Goal: Task Accomplishment & Management: Complete application form

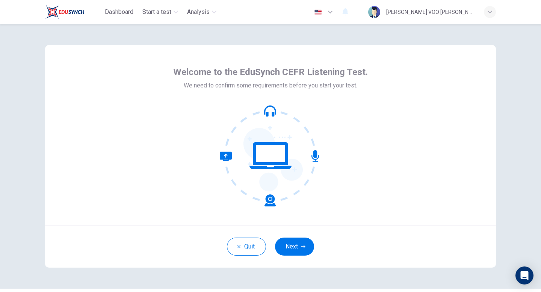
scroll to position [21, 0]
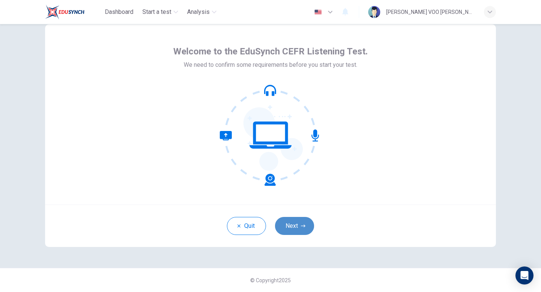
click at [304, 232] on button "Next" at bounding box center [294, 226] width 39 height 18
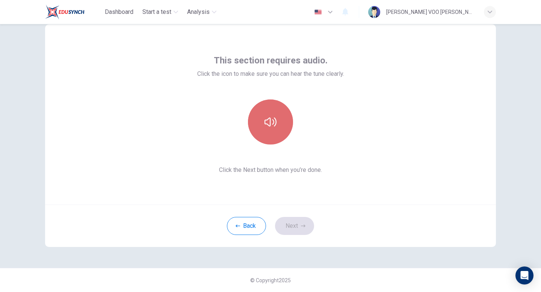
click at [274, 131] on button "button" at bounding box center [270, 121] width 45 height 45
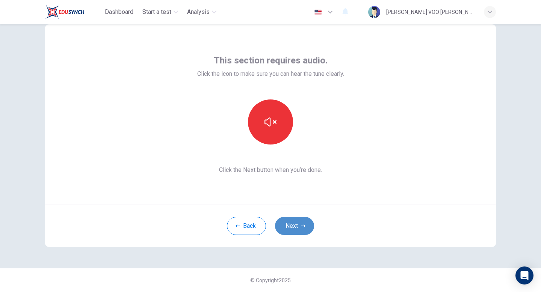
click at [298, 223] on button "Next" at bounding box center [294, 226] width 39 height 18
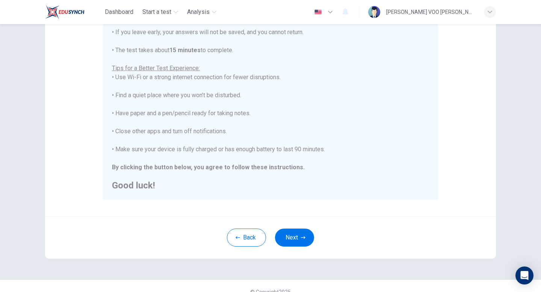
scroll to position [125, 0]
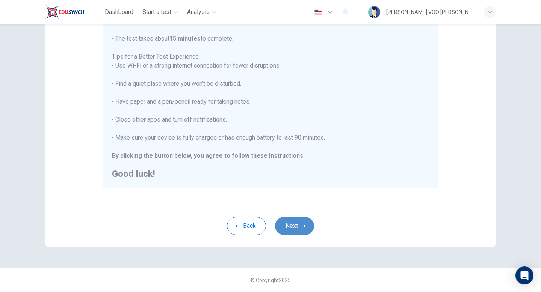
click at [298, 225] on button "Next" at bounding box center [294, 226] width 39 height 18
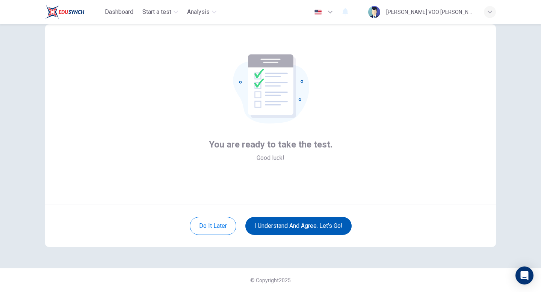
click at [298, 225] on button "I understand and agree. Let’s go!" at bounding box center [298, 226] width 106 height 18
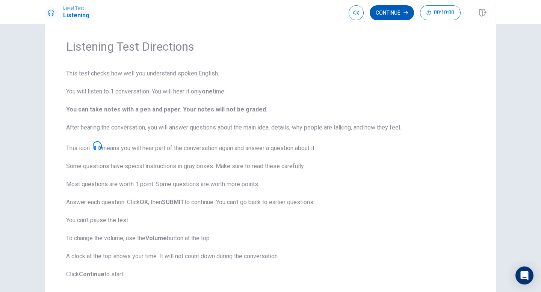
scroll to position [17, 0]
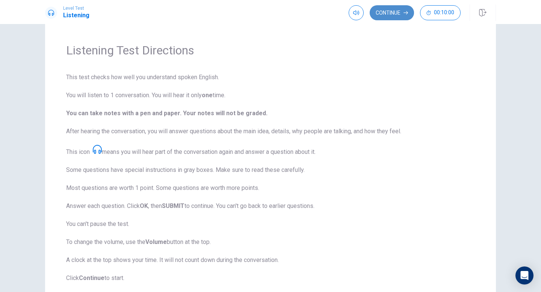
click at [391, 13] on button "Continue" at bounding box center [391, 12] width 44 height 15
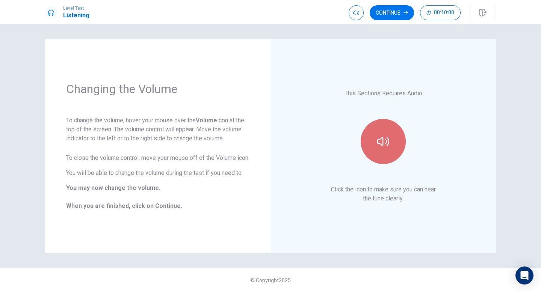
click at [383, 143] on icon "button" at bounding box center [383, 142] width 12 height 12
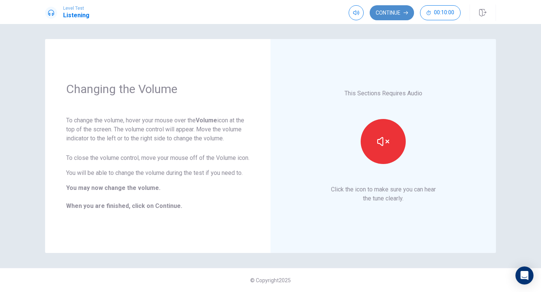
click at [401, 9] on button "Continue" at bounding box center [391, 12] width 44 height 15
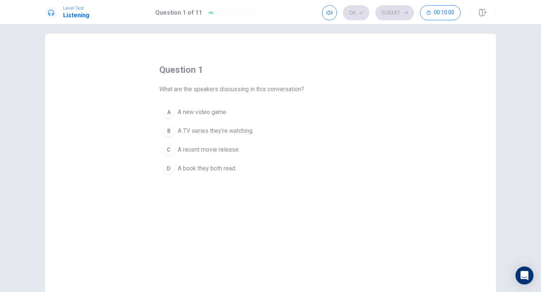
scroll to position [6, 0]
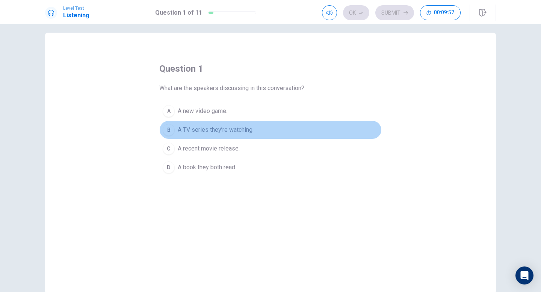
click at [245, 128] on span "A TV series they’re watching." at bounding box center [216, 129] width 76 height 9
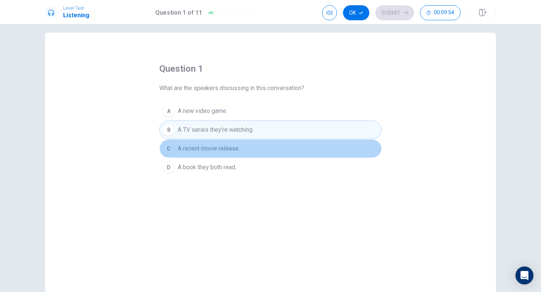
click at [330, 147] on button "C A recent movie release." at bounding box center [270, 148] width 222 height 19
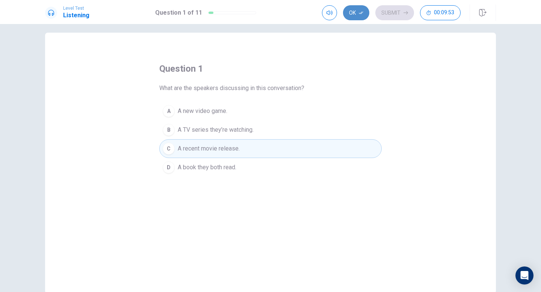
click at [358, 19] on button "Ok" at bounding box center [356, 12] width 26 height 15
click at [395, 6] on button "Submit" at bounding box center [394, 12] width 39 height 15
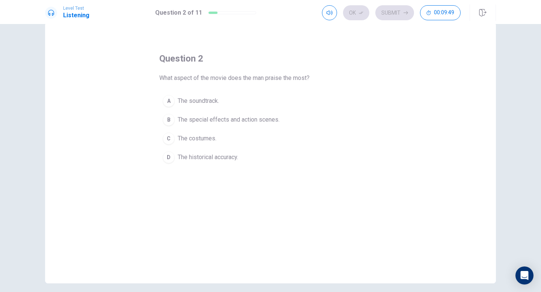
scroll to position [17, 0]
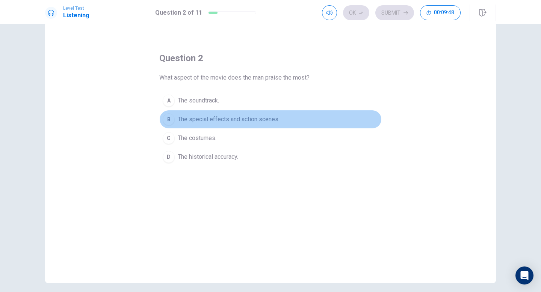
click at [267, 122] on span "The special effects and action scenes." at bounding box center [229, 119] width 102 height 9
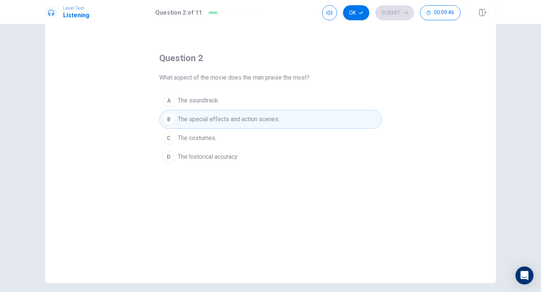
click at [354, 3] on div "Level Test Listening Question 2 of 11 Ok Submit 00:09:46" at bounding box center [270, 12] width 541 height 24
click at [360, 14] on icon "button" at bounding box center [361, 13] width 5 height 5
click at [378, 12] on button "Submit" at bounding box center [394, 12] width 39 height 15
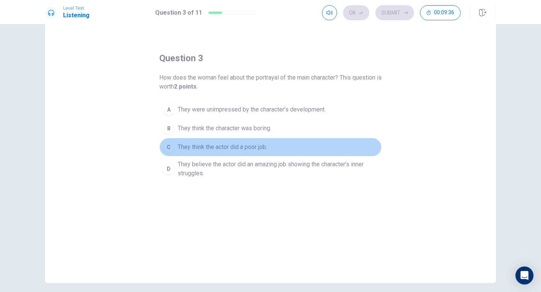
click at [296, 146] on button "C They think the actor did a poor job." at bounding box center [270, 147] width 222 height 19
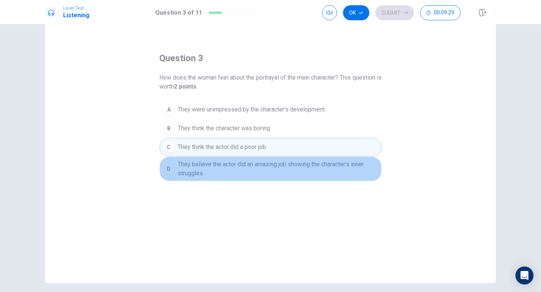
click at [297, 168] on span "They believe the actor did an amazing job showing the character’s inner struggl…" at bounding box center [278, 169] width 200 height 18
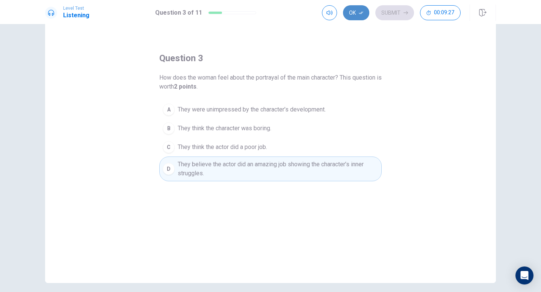
click at [359, 19] on button "Ok" at bounding box center [356, 12] width 26 height 15
click at [398, 17] on button "Submit" at bounding box center [394, 12] width 39 height 15
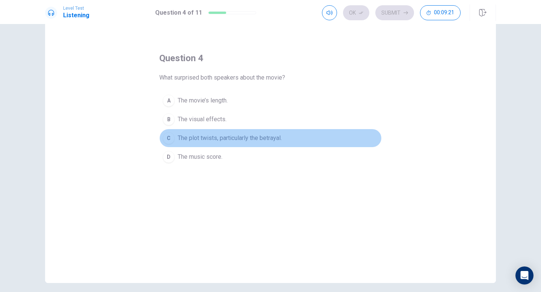
click at [276, 133] on button "C The plot twists, particularly the betrayal." at bounding box center [270, 138] width 222 height 19
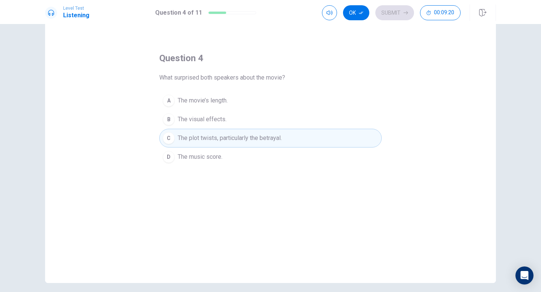
click at [361, 5] on div "Ok Submit 00:09:20" at bounding box center [409, 13] width 174 height 17
click at [365, 9] on button "Ok" at bounding box center [356, 12] width 26 height 15
click at [401, 12] on button "Submit" at bounding box center [394, 12] width 39 height 15
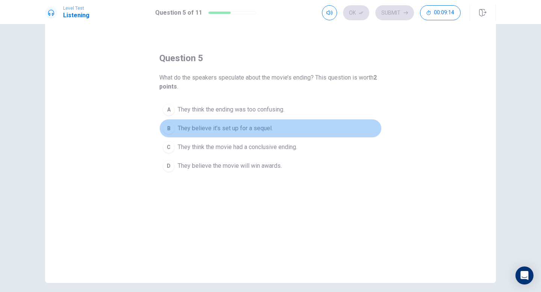
click at [305, 130] on button "B They believe it’s set up for a sequel." at bounding box center [270, 128] width 222 height 19
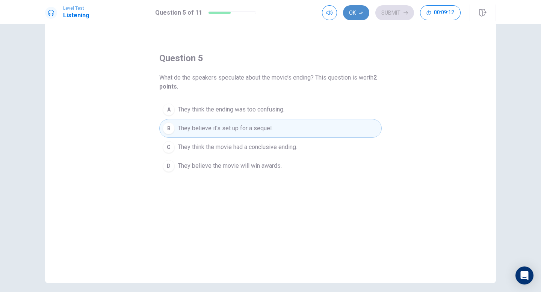
click at [356, 11] on button "Ok" at bounding box center [356, 12] width 26 height 15
click at [395, 12] on button "Submit" at bounding box center [394, 12] width 39 height 15
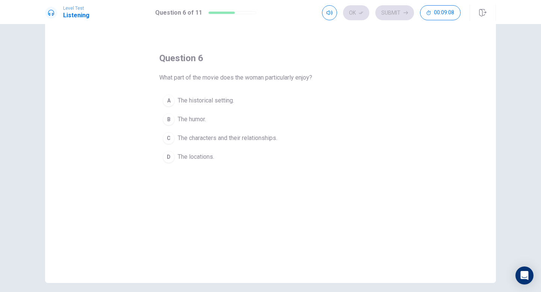
click at [295, 137] on button "C The characters and their relationships." at bounding box center [270, 138] width 222 height 19
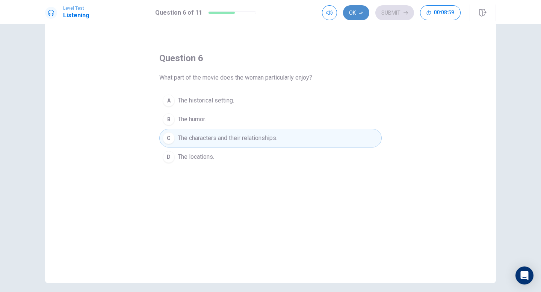
click at [365, 15] on button "Ok" at bounding box center [356, 12] width 26 height 15
click at [396, 10] on button "Submit" at bounding box center [394, 12] width 39 height 15
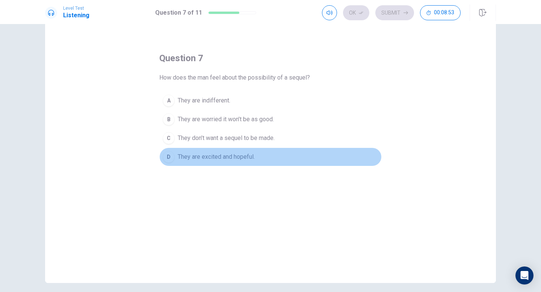
click at [289, 148] on button "D They are excited and hopeful." at bounding box center [270, 157] width 222 height 19
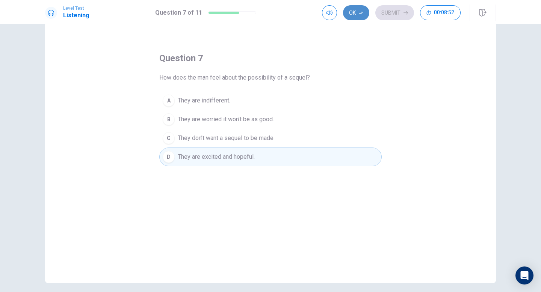
click at [362, 19] on button "Ok" at bounding box center [356, 12] width 26 height 15
click at [383, 18] on button "Submit" at bounding box center [394, 12] width 39 height 15
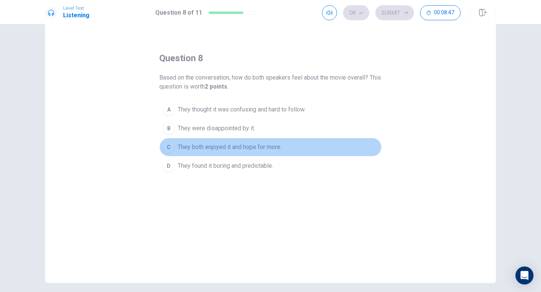
click at [307, 140] on button "C They both enjoyed it and hope for more." at bounding box center [270, 147] width 222 height 19
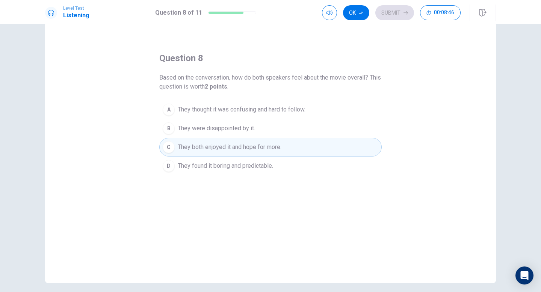
click at [359, 5] on div "Ok Submit 00:08:46" at bounding box center [409, 13] width 174 height 17
click at [362, 9] on button "Ok" at bounding box center [356, 12] width 26 height 15
drag, startPoint x: 372, startPoint y: 9, endPoint x: 380, endPoint y: 10, distance: 7.9
click at [380, 10] on div "Ok Submit 00:08:44" at bounding box center [391, 12] width 139 height 15
click at [380, 10] on button "Submit" at bounding box center [394, 12] width 39 height 15
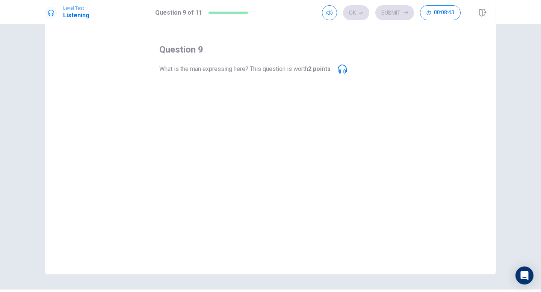
scroll to position [26, 0]
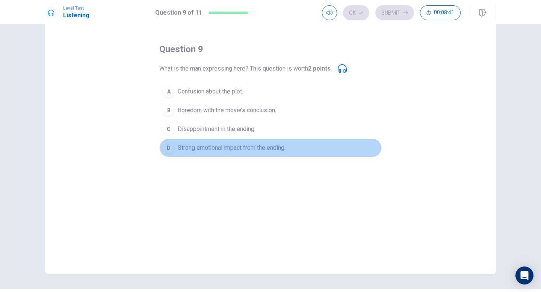
click at [285, 146] on span "Strong emotional impact from the ending." at bounding box center [232, 147] width 108 height 9
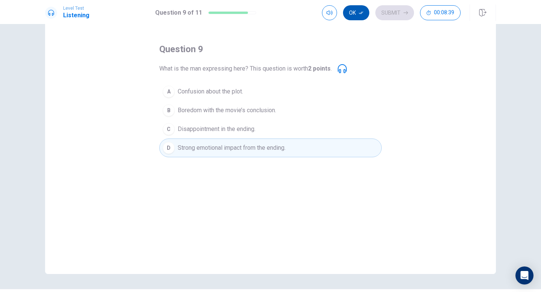
drag, startPoint x: 363, startPoint y: 5, endPoint x: 356, endPoint y: 16, distance: 12.8
click at [356, 16] on div "Ok Submit 00:08:39" at bounding box center [409, 13] width 174 height 17
click at [356, 16] on button "Ok" at bounding box center [356, 12] width 26 height 15
click at [385, 14] on button "Submit" at bounding box center [394, 12] width 39 height 15
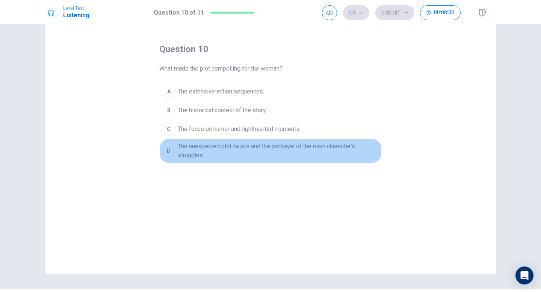
click at [323, 156] on span "The unexpected plot twists and the portrayal of the main character’s struggles." at bounding box center [278, 151] width 200 height 18
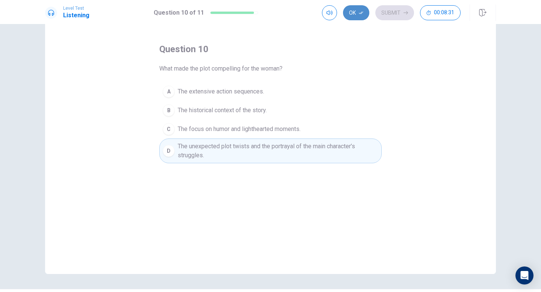
click at [361, 16] on button "Ok" at bounding box center [356, 12] width 26 height 15
click at [382, 13] on button "Submit" at bounding box center [394, 12] width 39 height 15
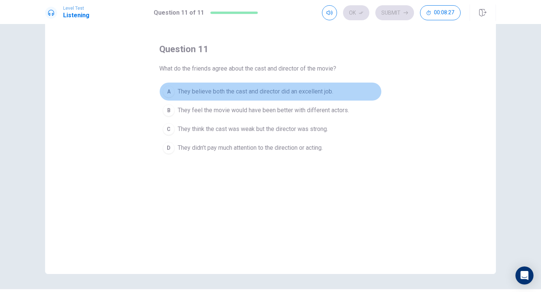
click at [338, 87] on button "A They believe both the cast and director did an excellent job." at bounding box center [270, 91] width 222 height 19
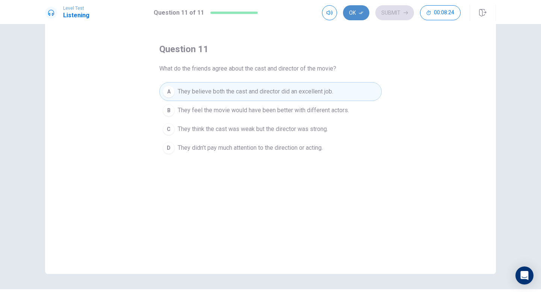
click at [351, 12] on button "Ok" at bounding box center [356, 12] width 26 height 15
click at [392, 18] on button "Submit" at bounding box center [394, 12] width 39 height 15
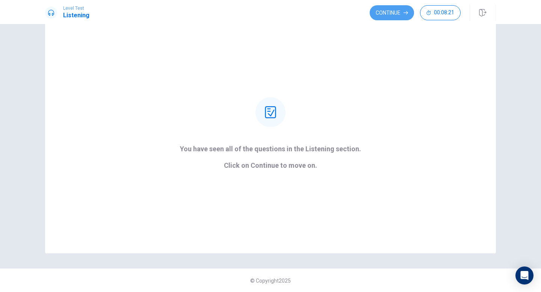
click at [392, 18] on button "Continue" at bounding box center [391, 12] width 44 height 15
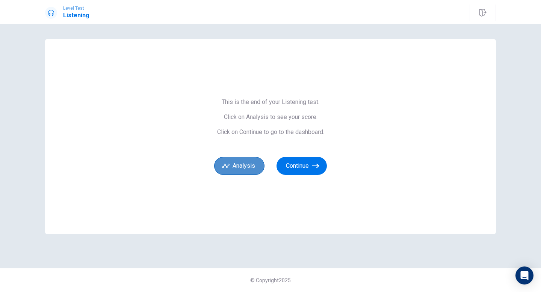
click at [239, 162] on button "Analysis" at bounding box center [239, 166] width 50 height 18
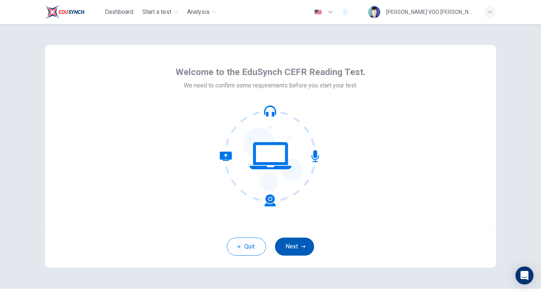
click at [293, 251] on button "Next" at bounding box center [294, 247] width 39 height 18
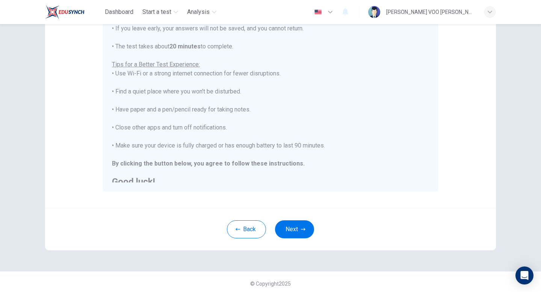
scroll to position [9, 0]
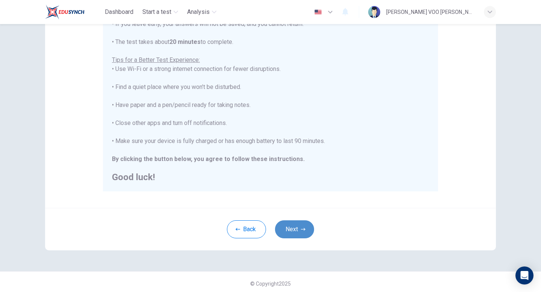
click at [297, 226] on button "Next" at bounding box center [294, 229] width 39 height 18
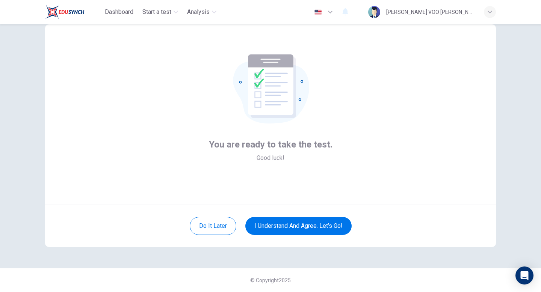
scroll to position [0, 0]
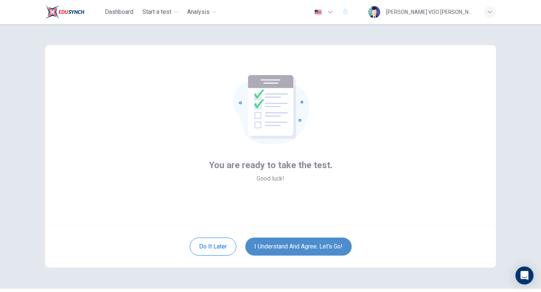
click at [328, 247] on button "I understand and agree. Let’s go!" at bounding box center [298, 247] width 106 height 18
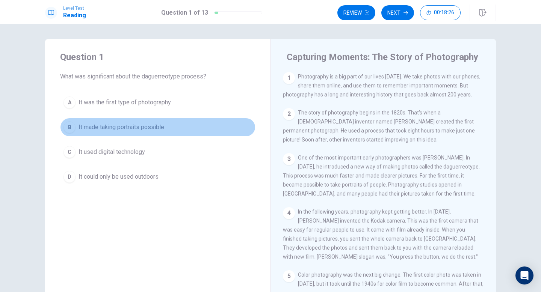
click at [220, 121] on button "B It made taking portraits possible" at bounding box center [157, 127] width 195 height 19
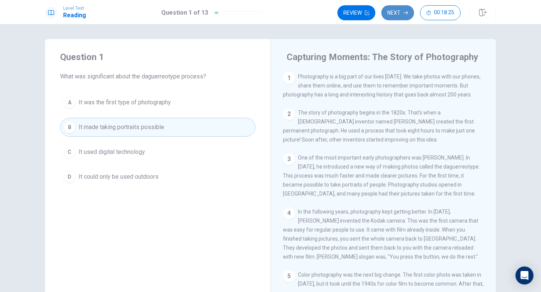
click at [401, 13] on button "Next" at bounding box center [397, 12] width 33 height 15
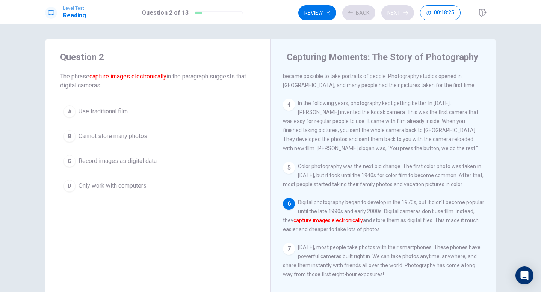
scroll to position [114, 0]
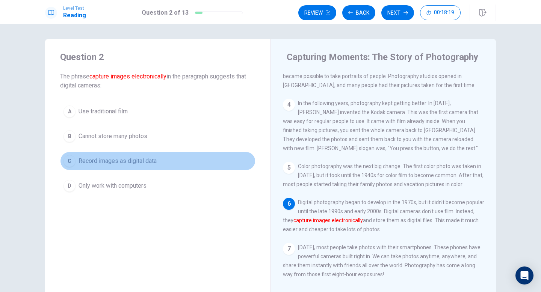
click at [226, 162] on button "C Record images as digital data" at bounding box center [157, 161] width 195 height 19
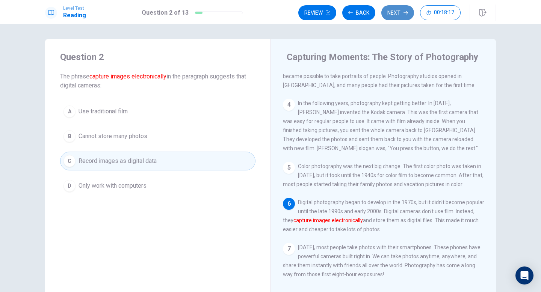
click at [389, 10] on button "Next" at bounding box center [397, 12] width 33 height 15
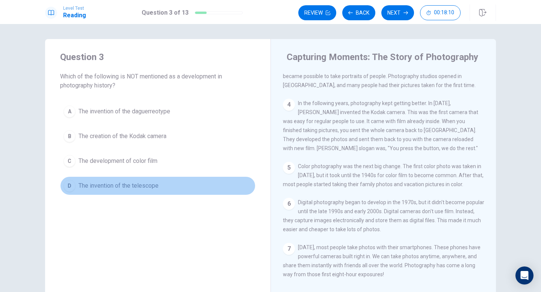
click at [189, 192] on button "D The invention of the telescope" at bounding box center [157, 185] width 195 height 19
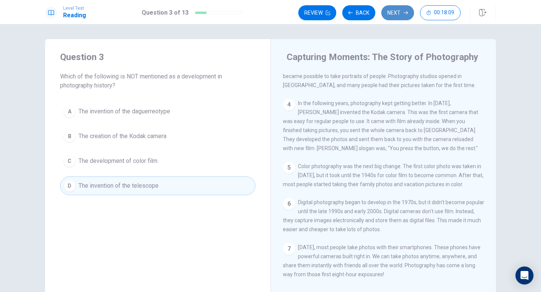
click at [405, 14] on icon "button" at bounding box center [405, 13] width 5 height 5
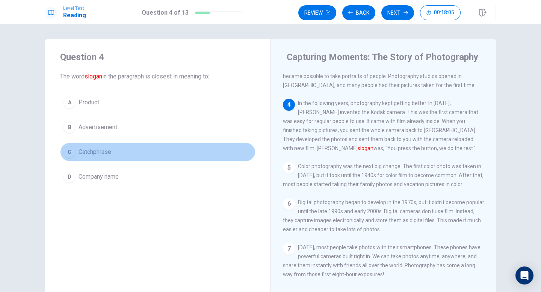
click at [193, 156] on button "C Catchphrase" at bounding box center [157, 152] width 195 height 19
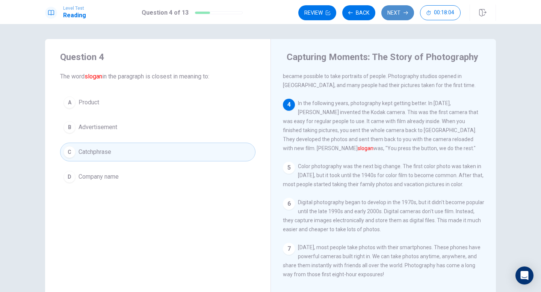
click at [389, 17] on button "Next" at bounding box center [397, 12] width 33 height 15
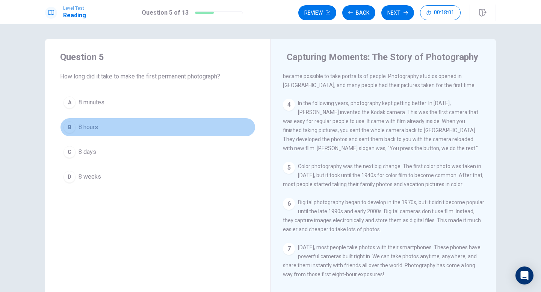
click at [226, 118] on button "B 8 hours" at bounding box center [157, 127] width 195 height 19
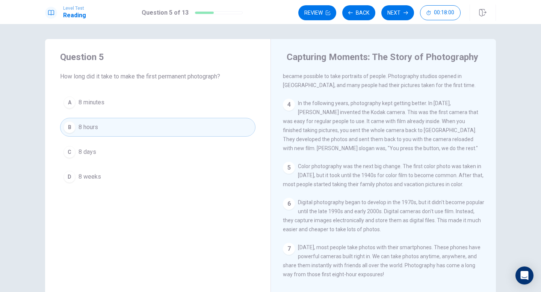
scroll to position [0, 0]
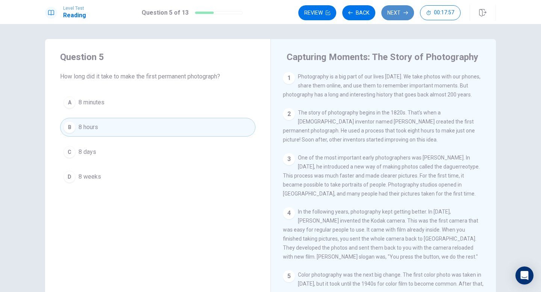
click at [394, 8] on button "Next" at bounding box center [397, 12] width 33 height 15
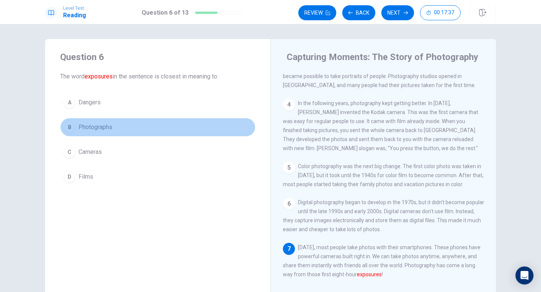
click at [229, 120] on button "B Photographs" at bounding box center [157, 127] width 195 height 19
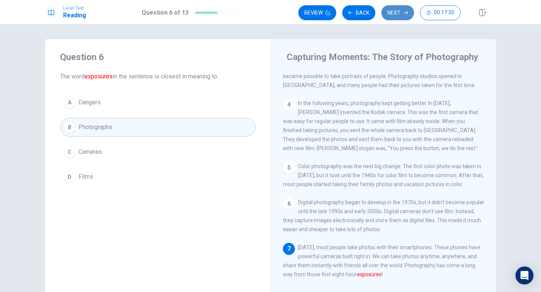
click at [391, 9] on button "Next" at bounding box center [397, 12] width 33 height 15
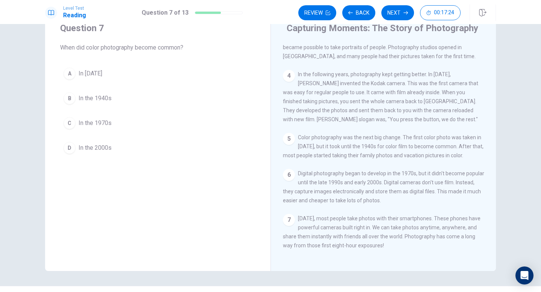
scroll to position [112, 0]
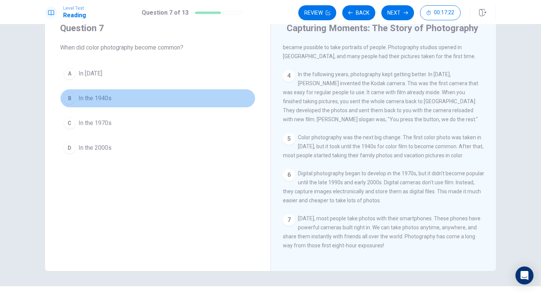
click at [152, 95] on button "B In the 1940s" at bounding box center [157, 98] width 195 height 19
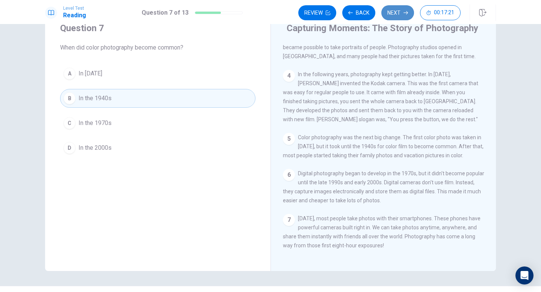
click at [394, 10] on button "Next" at bounding box center [397, 12] width 33 height 15
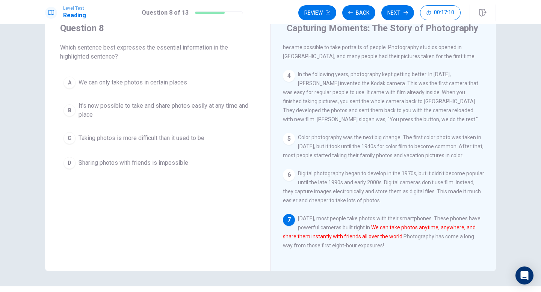
click at [218, 102] on span "It's now possible to take and share photos easily at any time and place" at bounding box center [164, 110] width 173 height 18
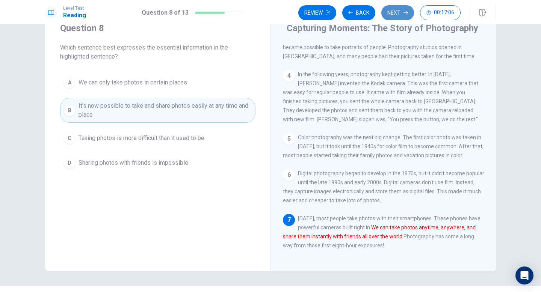
click at [390, 14] on button "Next" at bounding box center [397, 12] width 33 height 15
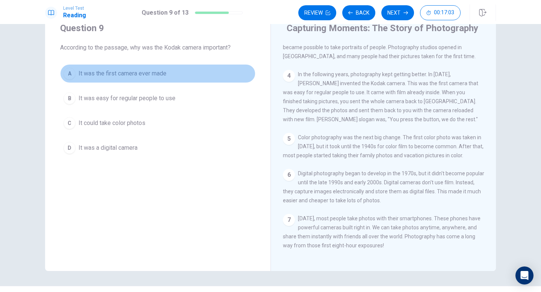
click at [243, 70] on button "A It was the first camera ever made" at bounding box center [157, 73] width 195 height 19
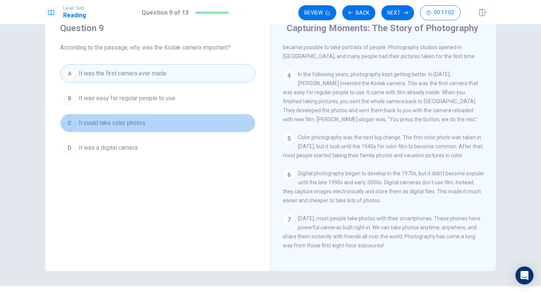
click at [215, 117] on button "C It could take color photos" at bounding box center [157, 123] width 195 height 19
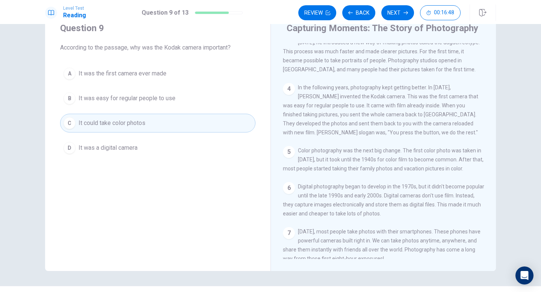
scroll to position [94, 0]
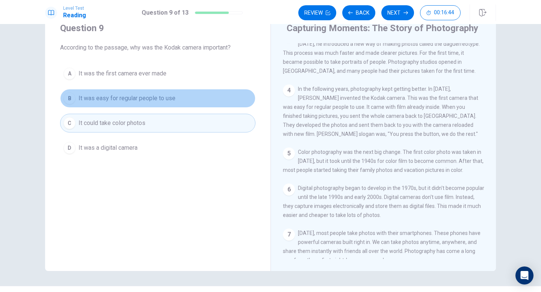
click at [212, 95] on button "B It was easy for regular people to use" at bounding box center [157, 98] width 195 height 19
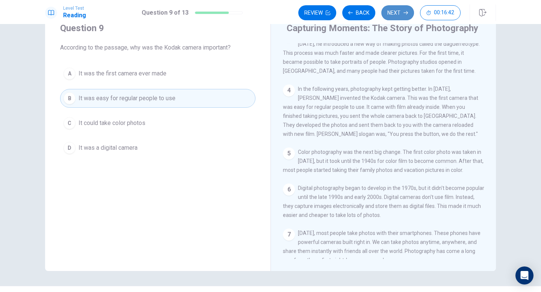
click at [404, 12] on icon "button" at bounding box center [405, 12] width 5 height 3
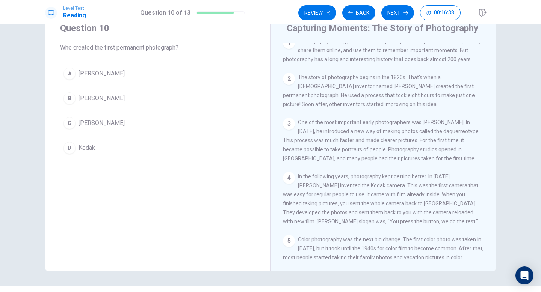
scroll to position [0, 0]
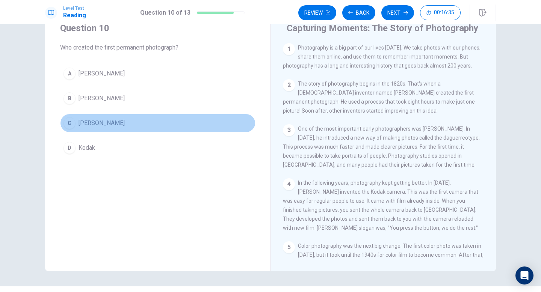
click at [185, 118] on button "C Joseph Nicéphore Niépce" at bounding box center [157, 123] width 195 height 19
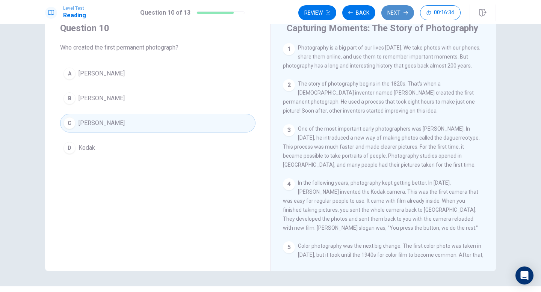
click at [395, 10] on button "Next" at bounding box center [397, 12] width 33 height 15
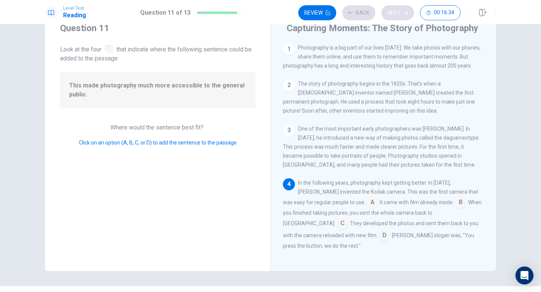
scroll to position [60, 0]
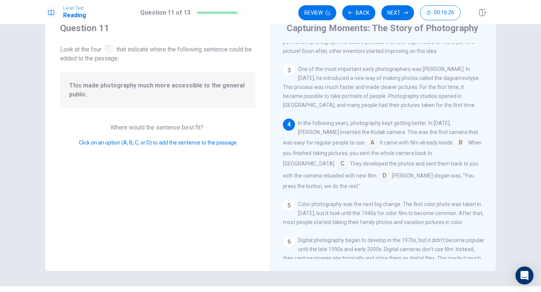
click at [366, 145] on input at bounding box center [372, 143] width 12 height 12
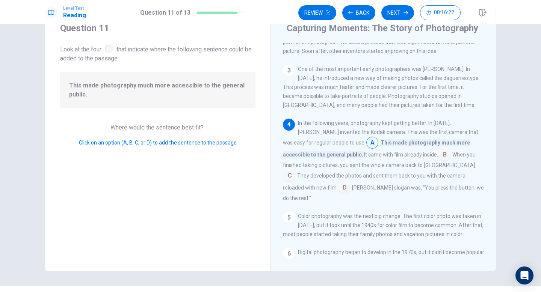
click at [439, 156] on input at bounding box center [445, 155] width 12 height 12
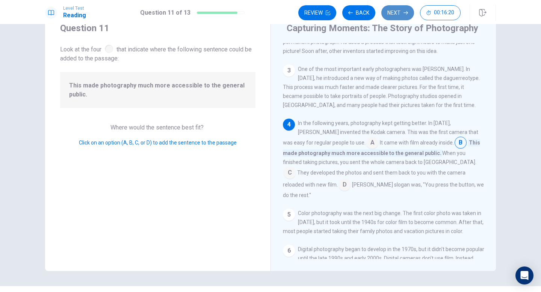
click at [396, 17] on button "Next" at bounding box center [397, 12] width 33 height 15
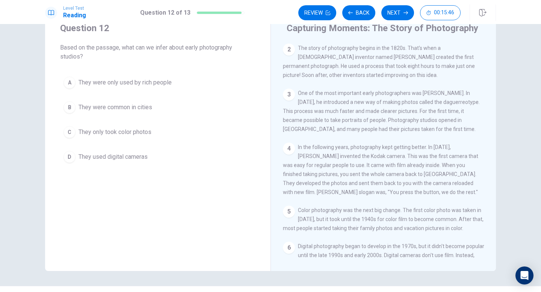
scroll to position [36, 0]
click at [201, 81] on button "A They were only used by rich people" at bounding box center [157, 82] width 195 height 19
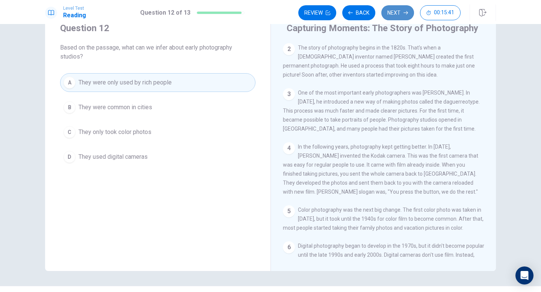
click at [393, 6] on button "Next" at bounding box center [397, 12] width 33 height 15
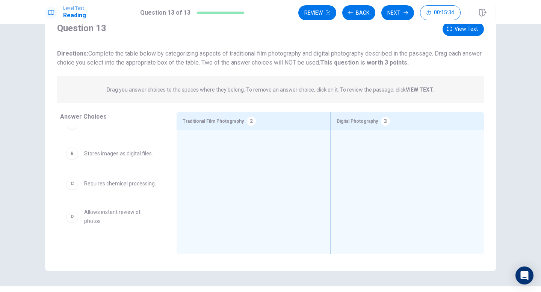
scroll to position [16, 0]
click at [141, 154] on span "Stores images as digital files." at bounding box center [118, 153] width 69 height 9
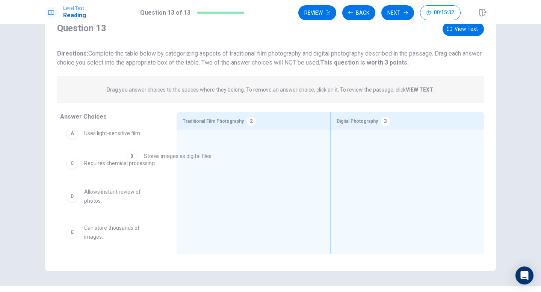
scroll to position [5, 0]
drag, startPoint x: 141, startPoint y: 154, endPoint x: 412, endPoint y: 211, distance: 276.5
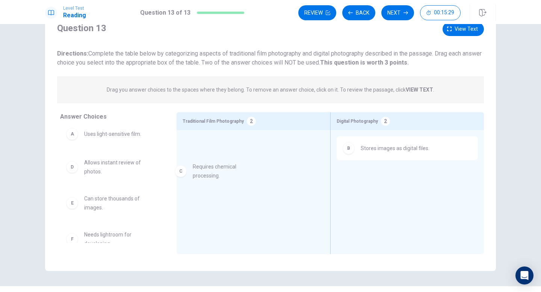
drag, startPoint x: 112, startPoint y: 172, endPoint x: 237, endPoint y: 177, distance: 125.5
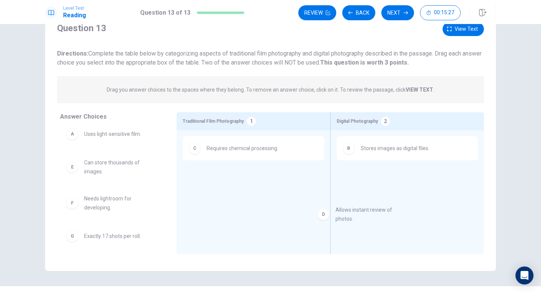
drag, startPoint x: 122, startPoint y: 169, endPoint x: 399, endPoint y: 218, distance: 281.4
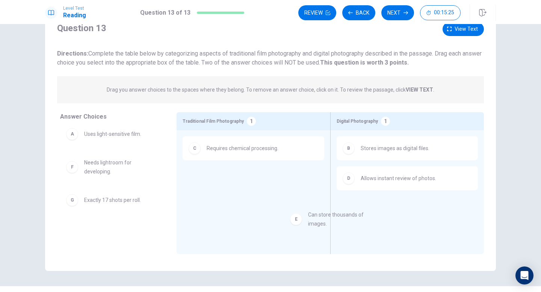
drag, startPoint x: 110, startPoint y: 176, endPoint x: 404, endPoint y: 241, distance: 300.4
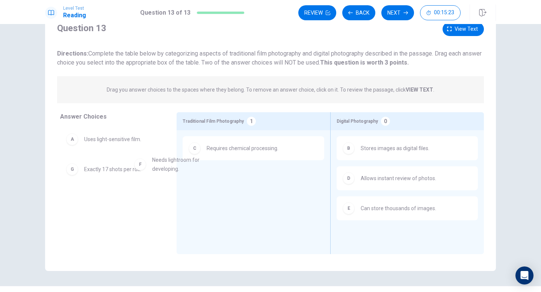
drag, startPoint x: 121, startPoint y: 181, endPoint x: 257, endPoint y: 191, distance: 136.3
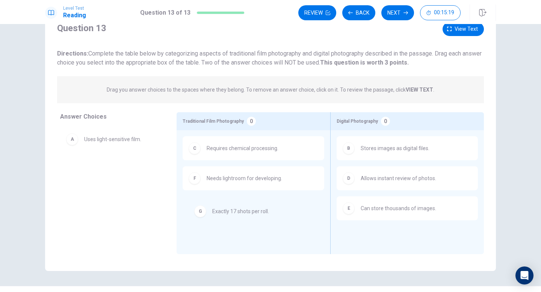
drag, startPoint x: 124, startPoint y: 174, endPoint x: 257, endPoint y: 217, distance: 139.9
drag, startPoint x: 119, startPoint y: 143, endPoint x: 269, endPoint y: 231, distance: 173.7
drag, startPoint x: 70, startPoint y: 143, endPoint x: 188, endPoint y: 223, distance: 142.5
drag, startPoint x: 107, startPoint y: 170, endPoint x: 256, endPoint y: 226, distance: 159.3
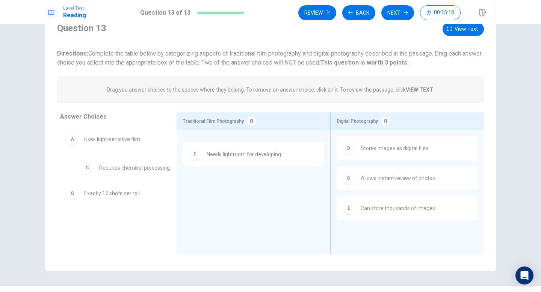
drag, startPoint x: 256, startPoint y: 149, endPoint x: 116, endPoint y: 200, distance: 149.2
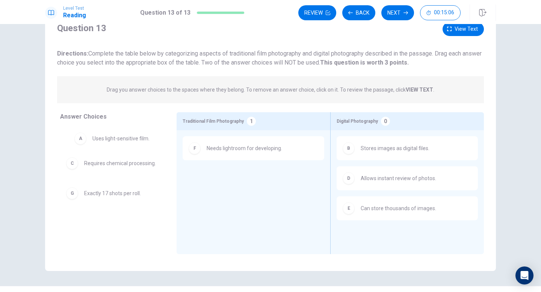
drag, startPoint x: 118, startPoint y: 142, endPoint x: 127, endPoint y: 139, distance: 8.6
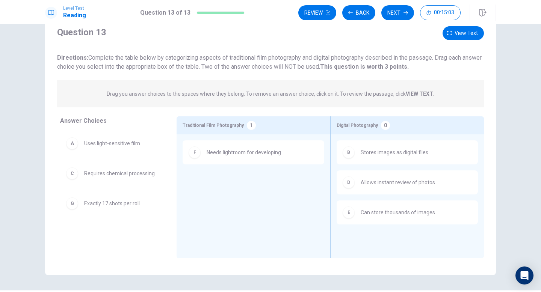
scroll to position [20, 0]
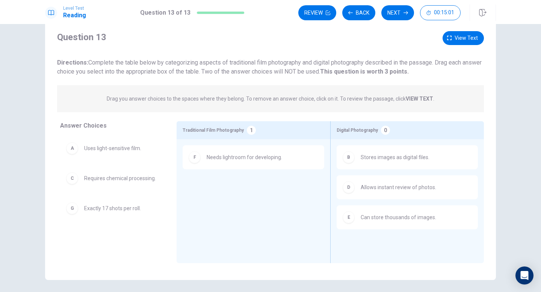
click at [379, 158] on span "Stores images as digital files." at bounding box center [394, 157] width 69 height 9
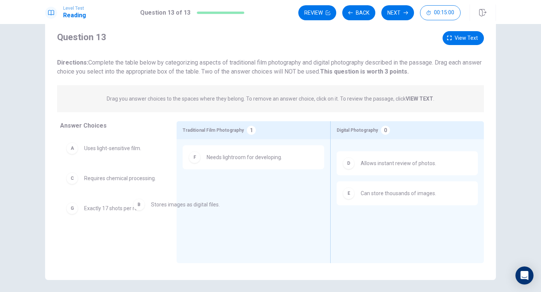
drag, startPoint x: 379, startPoint y: 158, endPoint x: 115, endPoint y: 233, distance: 273.9
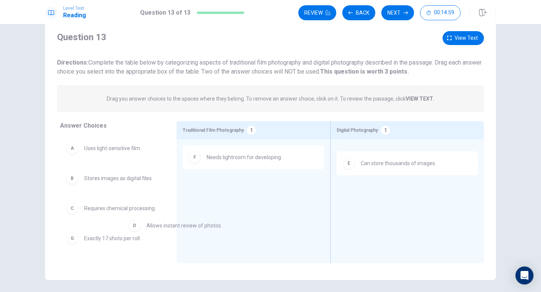
drag, startPoint x: 342, startPoint y: 165, endPoint x: 93, endPoint y: 247, distance: 261.7
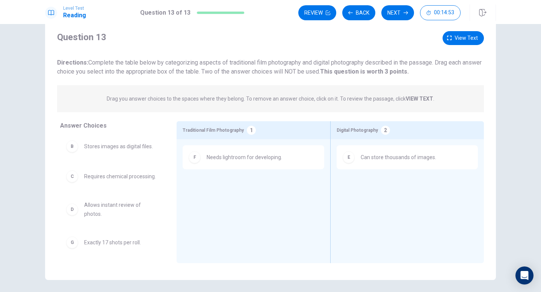
scroll to position [41, 0]
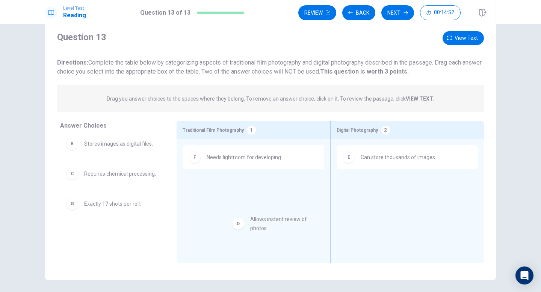
drag, startPoint x: 119, startPoint y: 212, endPoint x: 406, endPoint y: 213, distance: 287.6
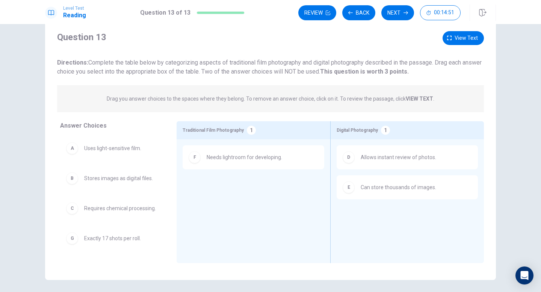
scroll to position [5, 0]
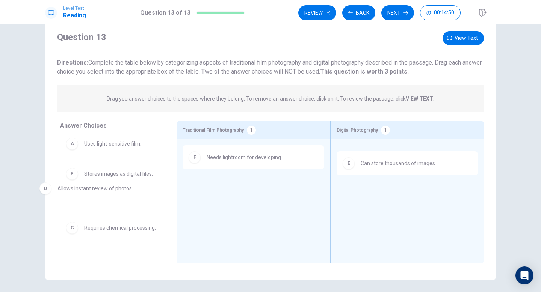
drag, startPoint x: 402, startPoint y: 159, endPoint x: 85, endPoint y: 195, distance: 318.9
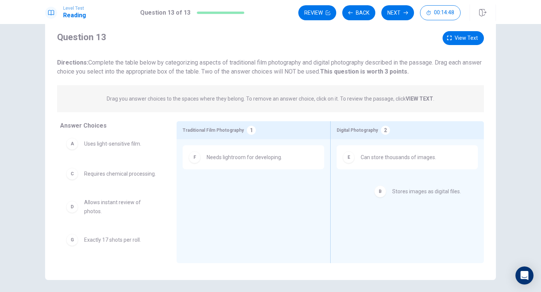
drag, startPoint x: 128, startPoint y: 177, endPoint x: 452, endPoint y: 195, distance: 324.9
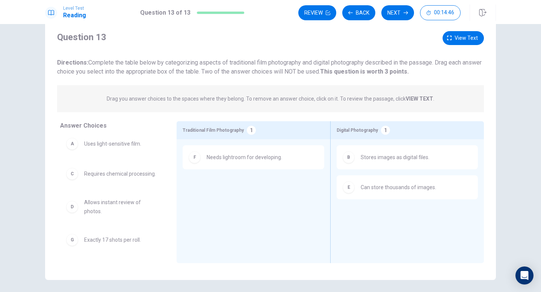
scroll to position [11, 0]
drag, startPoint x: 126, startPoint y: 218, endPoint x: 396, endPoint y: 223, distance: 270.7
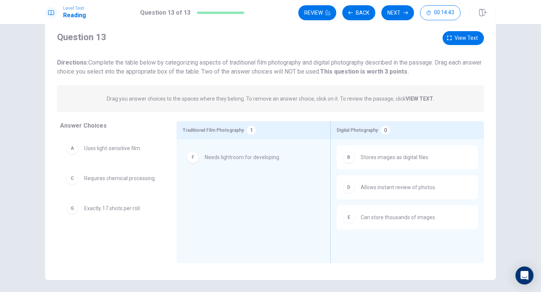
drag, startPoint x: 255, startPoint y: 155, endPoint x: 94, endPoint y: 260, distance: 192.1
drag, startPoint x: 132, startPoint y: 150, endPoint x: 274, endPoint y: 169, distance: 142.8
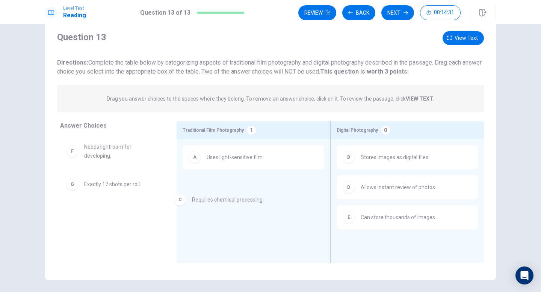
drag, startPoint x: 146, startPoint y: 148, endPoint x: 259, endPoint y: 200, distance: 124.1
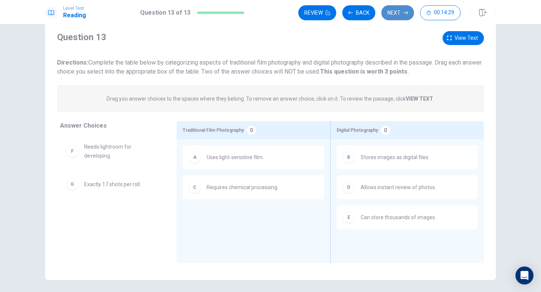
click at [402, 11] on button "Next" at bounding box center [397, 12] width 33 height 15
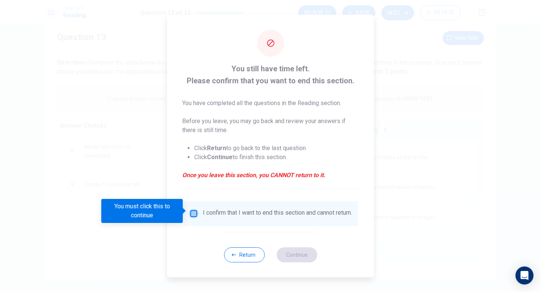
click at [193, 209] on input "You must click this to continue" at bounding box center [193, 213] width 9 height 9
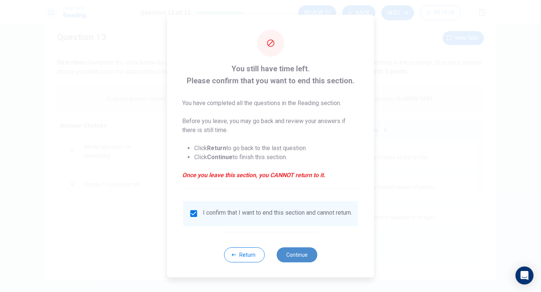
click at [299, 256] on button "Continue" at bounding box center [296, 254] width 41 height 15
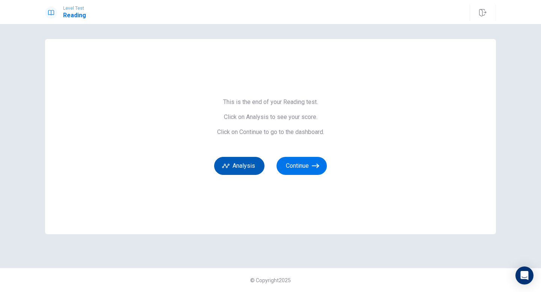
click at [251, 163] on button "Analysis" at bounding box center [239, 166] width 50 height 18
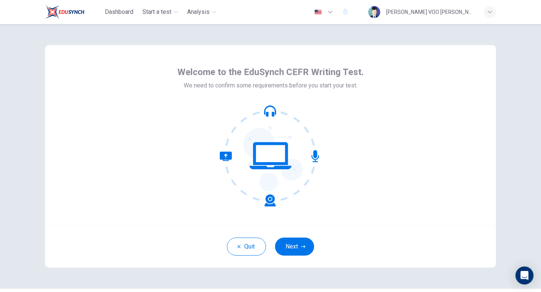
scroll to position [21, 0]
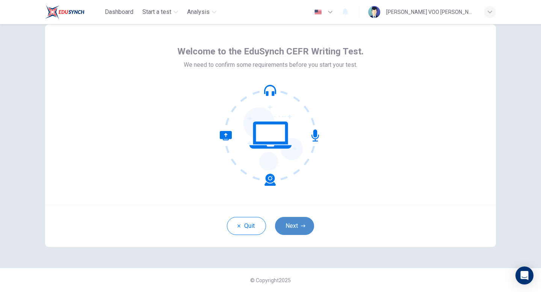
click at [302, 220] on button "Next" at bounding box center [294, 226] width 39 height 18
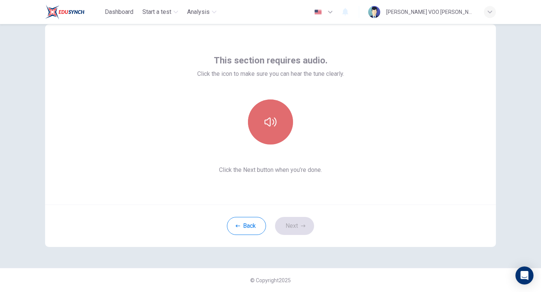
click at [282, 118] on button "button" at bounding box center [270, 121] width 45 height 45
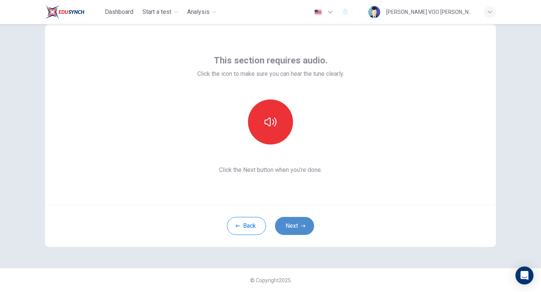
click at [294, 231] on button "Next" at bounding box center [294, 226] width 39 height 18
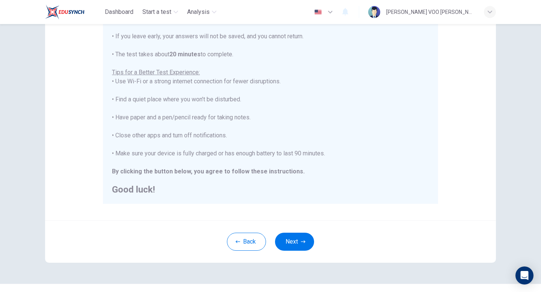
scroll to position [110, 0]
click at [294, 241] on button "Next" at bounding box center [294, 241] width 39 height 18
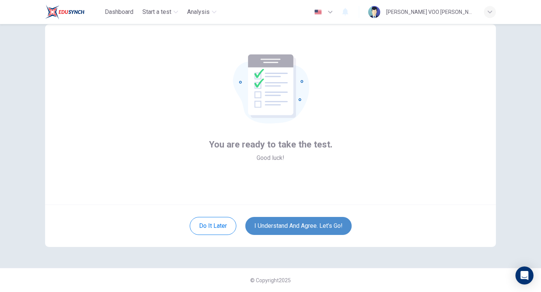
click at [293, 221] on button "I understand and agree. Let’s go!" at bounding box center [298, 226] width 106 height 18
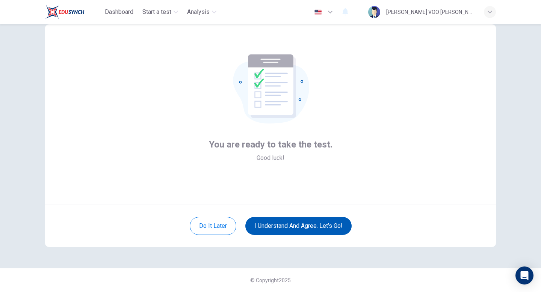
scroll to position [0, 0]
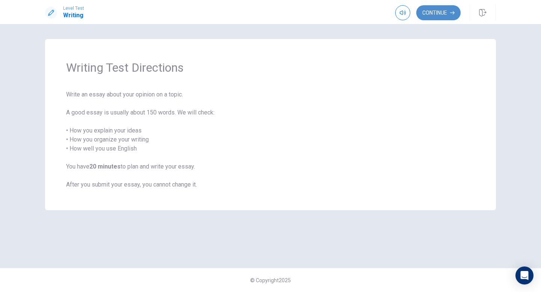
click at [446, 14] on button "Continue" at bounding box center [438, 12] width 44 height 15
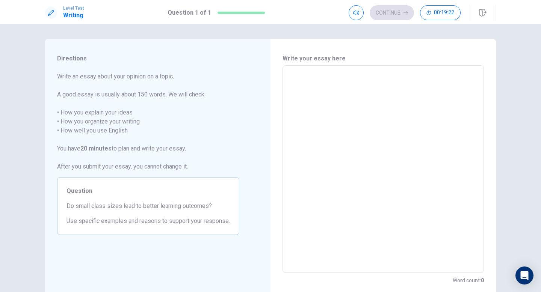
click at [364, 122] on textarea at bounding box center [383, 169] width 191 height 195
type textarea "R"
type textarea "x"
type textarea "Re"
type textarea "x"
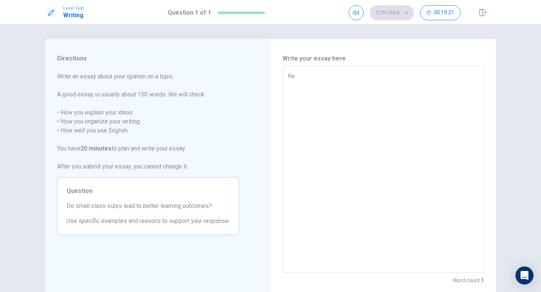
type textarea "Res"
type textarea "x"
type textarea "Rese"
type textarea "x"
type textarea "Resea"
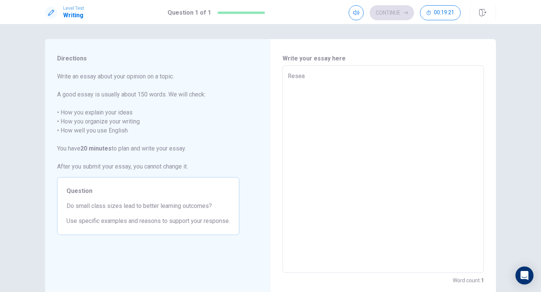
type textarea "x"
type textarea "Resear"
type textarea "x"
type textarea "Researc"
type textarea "x"
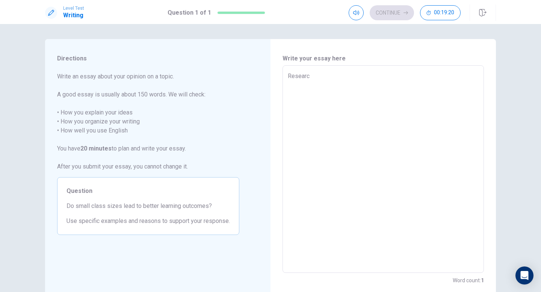
type textarea "Research"
type textarea "x"
type textarea "Research"
type textarea "x"
type textarea "Research c"
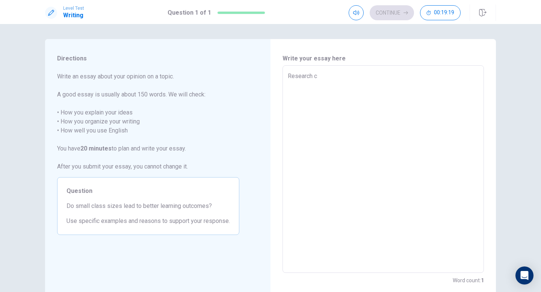
type textarea "x"
type textarea "Research co"
type textarea "x"
type textarea "Research con"
type textarea "x"
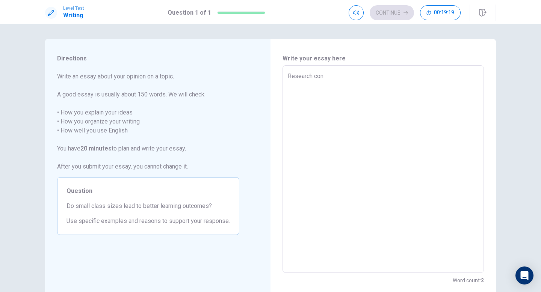
type textarea "Research cons"
type textarea "x"
type textarea "Research consi"
type textarea "x"
type textarea "Research consis"
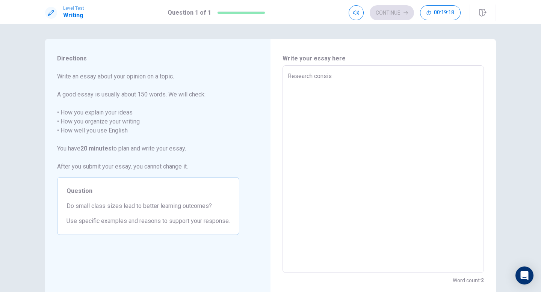
type textarea "x"
type textarea "Research consist"
type textarea "x"
type textarea "Research consiste"
type textarea "x"
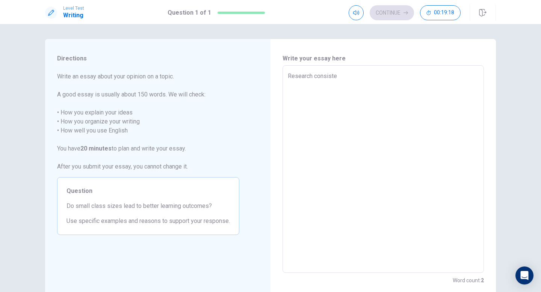
type textarea "Research consisten"
type textarea "x"
type textarea "Research consistent"
type textarea "x"
type textarea "Research consistentl"
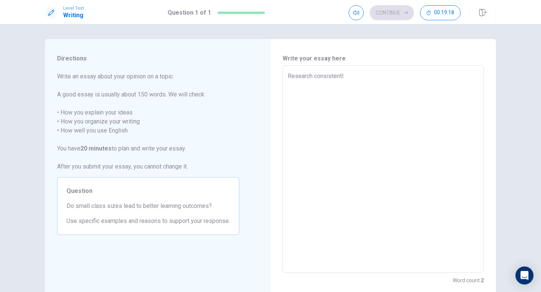
type textarea "x"
type textarea "Research consistently"
type textarea "x"
type textarea "Research consistently"
type textarea "x"
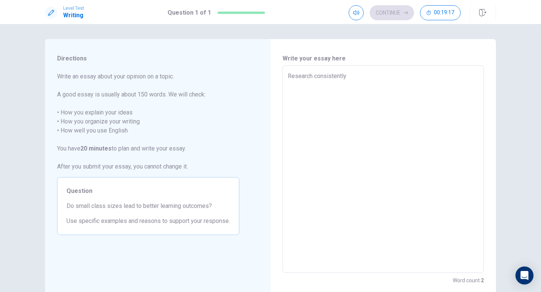
type textarea "Research consistently s"
type textarea "x"
type textarea "Research consistently su"
type textarea "x"
type textarea "Research consistently sug"
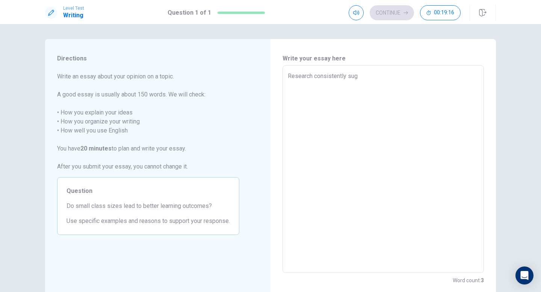
type textarea "x"
type textarea "Research consistently [PERSON_NAME]"
type textarea "x"
type textarea "Research consistently sugge"
type textarea "x"
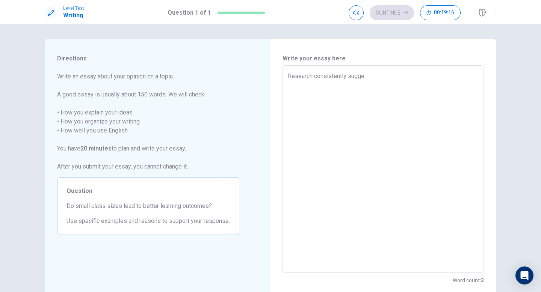
type textarea "Research consistently sugges"
type textarea "x"
type textarea "Research consistently suggest"
type textarea "x"
type textarea "Research consistently suggests"
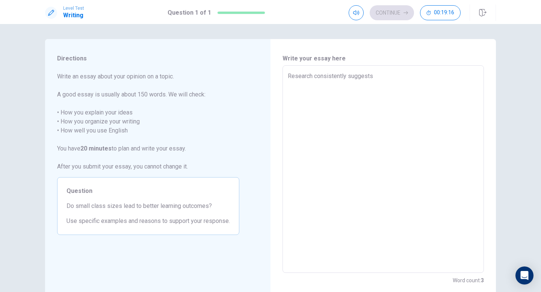
type textarea "x"
type textarea "Research consistently suggests"
type textarea "x"
type textarea "Research consistently suggests t"
type textarea "x"
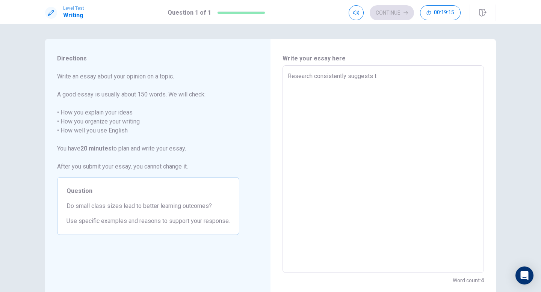
type textarea "Research consistently suggests th"
type textarea "x"
type textarea "Research consistently suggests tha"
type textarea "x"
type textarea "Research consistently suggests that"
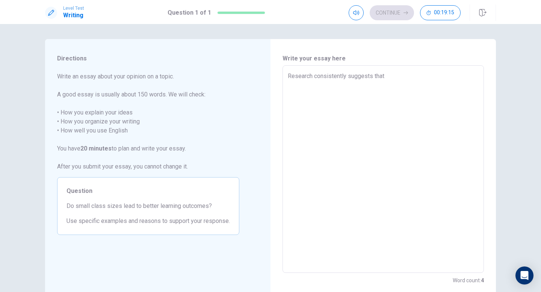
type textarea "x"
type textarea "Research consistently suggests that"
type textarea "x"
type textarea "Research consistently suggests that s"
type textarea "x"
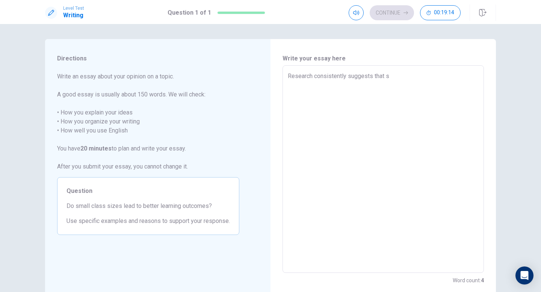
type textarea "Research consistently suggests that sm"
type textarea "x"
type textarea "Research consistently suggests that sma"
type textarea "x"
type textarea "Research consistently suggests that smal"
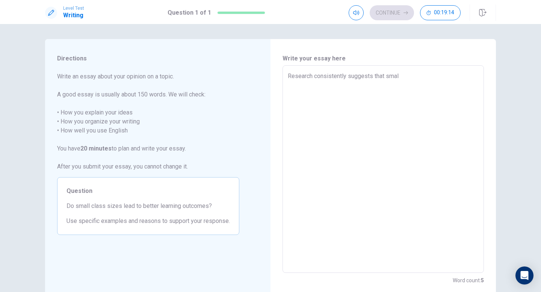
type textarea "x"
type textarea "Research consistently suggests that small"
type textarea "x"
type textarea "Research consistently suggests that smalle"
type textarea "x"
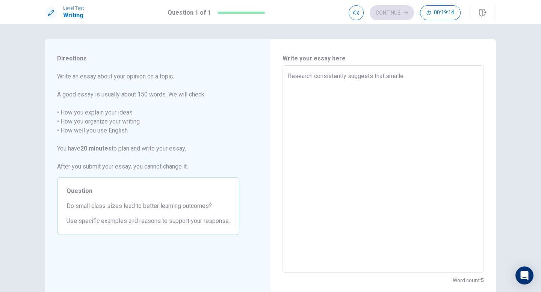
type textarea "Research consistently suggests that smaller"
type textarea "x"
type textarea "Research consistently suggests that smaller"
type textarea "x"
type textarea "Research consistently suggests that smaller c"
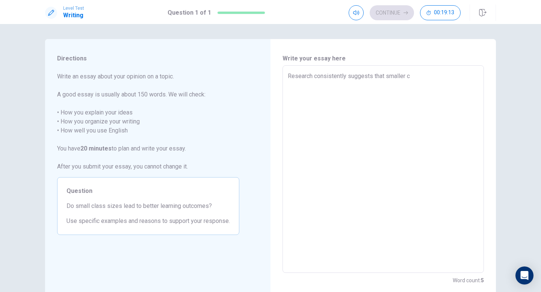
type textarea "x"
type textarea "Research consistently suggests that smaller cl"
type textarea "x"
type textarea "Research consistently suggests that smaller cla"
type textarea "x"
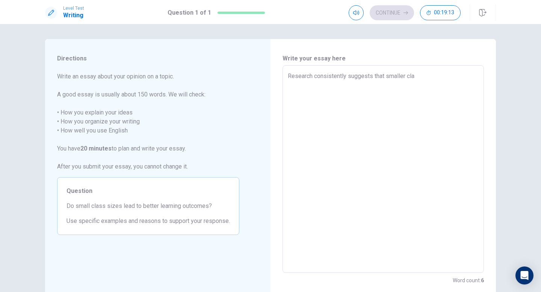
type textarea "Research consistently suggests that smaller clas"
type textarea "x"
type textarea "Research consistently suggests that smaller class"
type textarea "x"
type textarea "Research consistently suggests that smaller class"
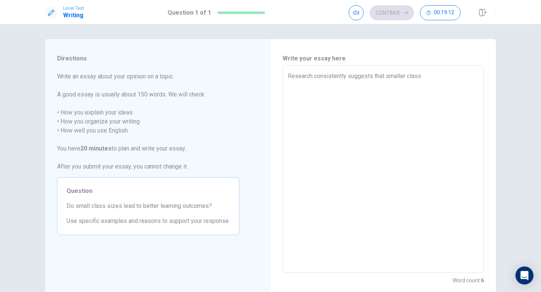
type textarea "x"
type textarea "Research consistently suggests that smaller class s"
type textarea "x"
type textarea "Research consistently suggests that smaller class si"
type textarea "x"
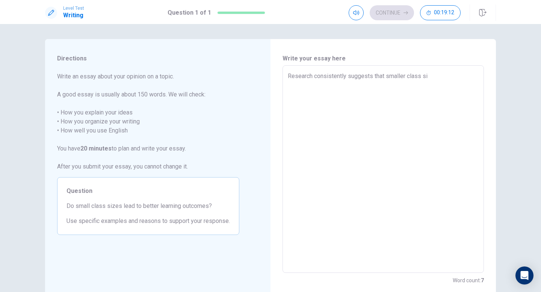
type textarea "Research consistently suggests that smaller class siz"
type textarea "x"
type textarea "Research consistently suggests that smaller class size"
type textarea "x"
type textarea "Research consistently suggests that smaller class sizes"
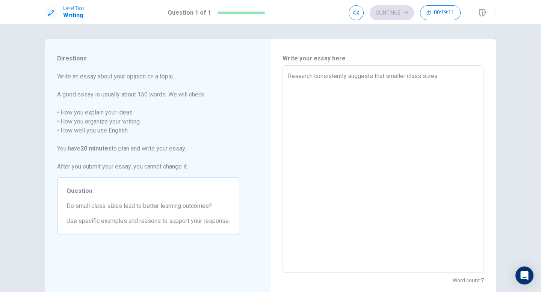
type textarea "x"
type textarea "Research consistently suggests that smaller class sizes"
type textarea "x"
type textarea "Research consistently suggests that smaller class sizes c"
type textarea "x"
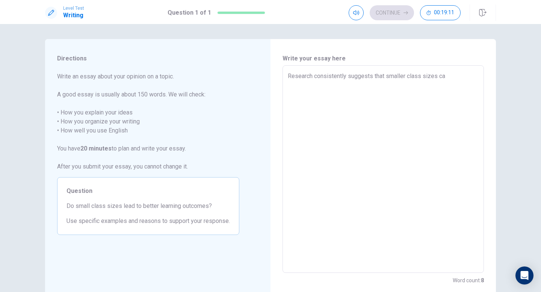
type textarea "Research consistently suggests that smaller class sizes can"
type textarea "x"
type textarea "Research consistently suggests that smaller class sizes can"
type textarea "x"
type textarea "Research consistently suggests that smaller class sizes can e"
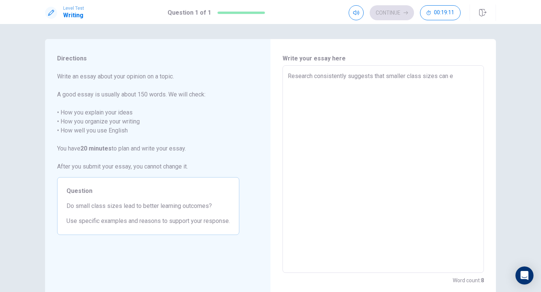
type textarea "x"
type textarea "Research consistently suggests that smaller class sizes can en"
type textarea "x"
type textarea "Research consistently suggests that smaller class sizes can enh"
type textarea "x"
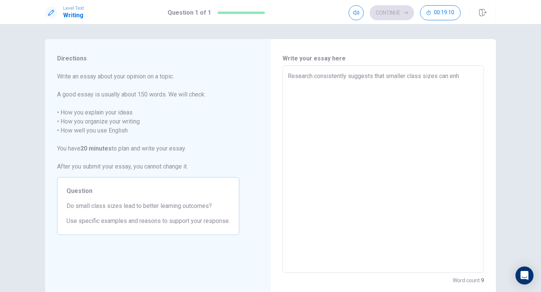
type textarea "Research consistently suggests that smaller class sizes can enha"
type textarea "x"
type textarea "Research consistently suggests that smaller class sizes can enhan"
type textarea "x"
type textarea "Research consistently suggests that smaller class sizes can enhanc"
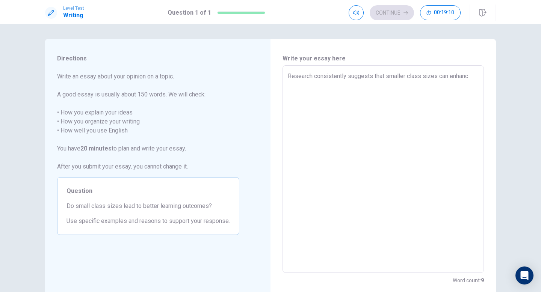
type textarea "x"
type textarea "Research consistently suggests that smaller class sizes can enhance"
type textarea "x"
type textarea "Research consistently suggests that smaller class sizes can enhance"
type textarea "x"
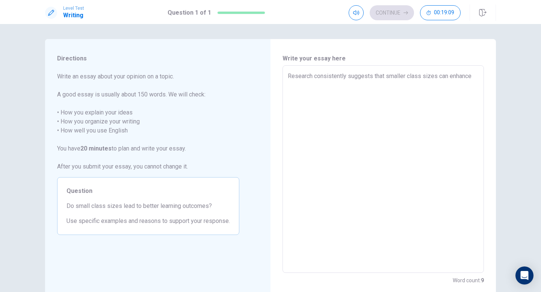
type textarea "Research consistently suggests that smaller class sizes can enhance l"
type textarea "x"
type textarea "Research consistently suggests that smaller class sizes can enhance le"
type textarea "x"
type textarea "Research consistently suggests that smaller class sizes can enhance lea"
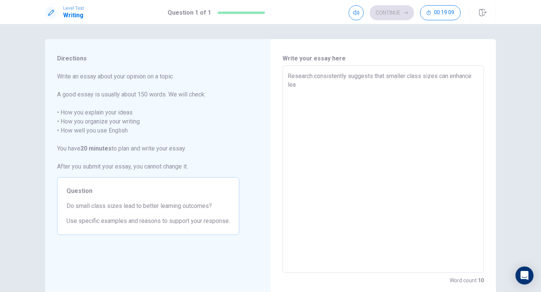
type textarea "x"
type textarea "Research consistently suggests that smaller class sizes can enhance [PERSON_NAM…"
type textarea "x"
type textarea "Research consistently suggests that smaller class sizes can enhance learn"
type textarea "x"
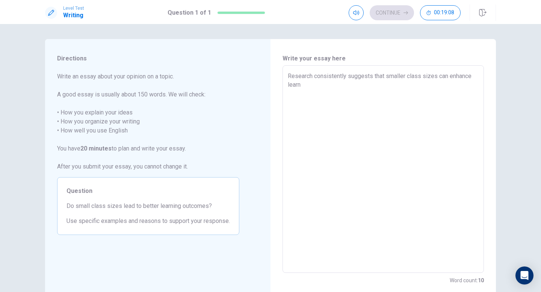
type textarea "Research consistently suggests that smaller class sizes can enhance learni"
type textarea "x"
type textarea "Research consistently suggests that smaller class sizes can enhance learnin"
type textarea "x"
type textarea "Research consistently suggests that smaller class sizes can enhance learning"
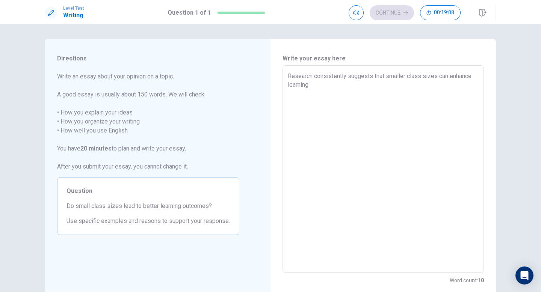
type textarea "x"
type textarea "Research consistently suggests that smaller class sizes can enhance learning"
type textarea "x"
type textarea "Research consistently suggests that smaller class sizes can enhance learning o"
type textarea "x"
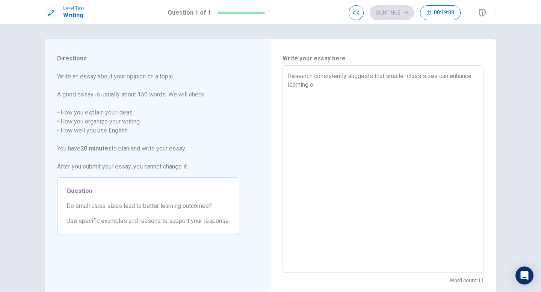
type textarea "Research consistently suggests that smaller class sizes can enhance learning ou"
type textarea "x"
type textarea "Research consistently suggests that smaller class sizes can enhance learning out"
type textarea "x"
type textarea "Research consistently suggests that smaller class sizes can enhance learning ou…"
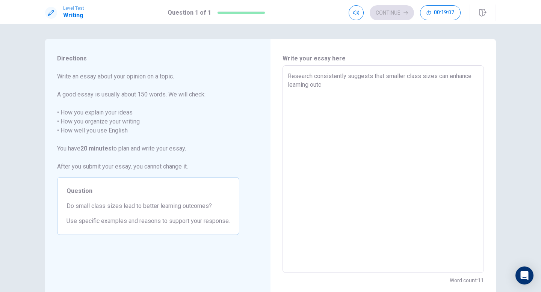
type textarea "x"
type textarea "Research consistently suggests that smaller class sizes can enhance learning ou…"
type textarea "x"
type textarea "Research consistently suggests that smaller class sizes can enhance learning ou…"
type textarea "x"
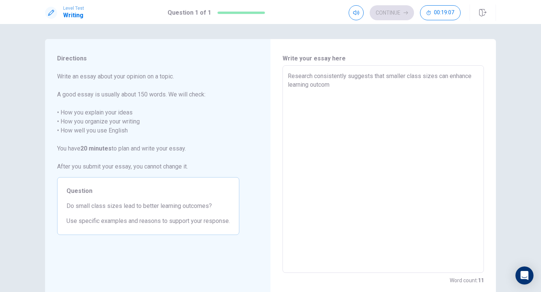
type textarea "Research consistently suggests that smaller class sizes can enhance learning ou…"
type textarea "x"
type textarea "Research consistently suggests that smaller class sizes can enhance learning ou…"
type textarea "x"
type textarea "Research consistently suggests that smaller class sizes can enhance learning ou…"
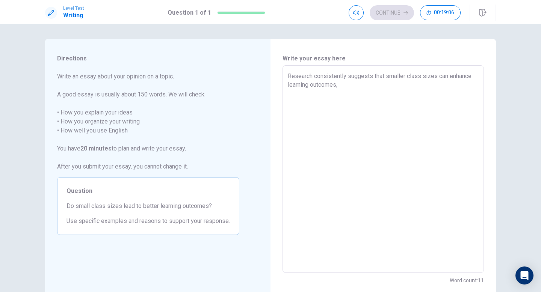
type textarea "x"
type textarea "Research consistently suggests that smaller class sizes can enhance learning ou…"
type textarea "x"
type textarea "Research consistently suggests that smaller class sizes can enhance learning ou…"
type textarea "x"
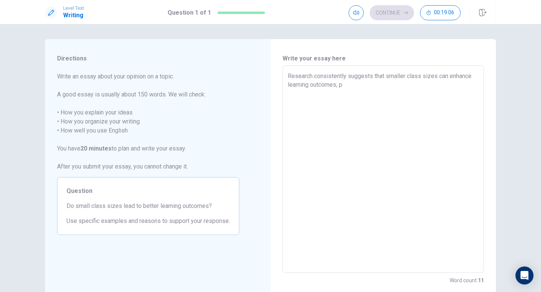
type textarea "Research consistently suggests that smaller class sizes can enhance learning ou…"
type textarea "x"
type textarea "Research consistently suggests that smaller class sizes can enhance learning ou…"
type textarea "x"
type textarea "Research consistently suggests that smaller class sizes can enhance learning ou…"
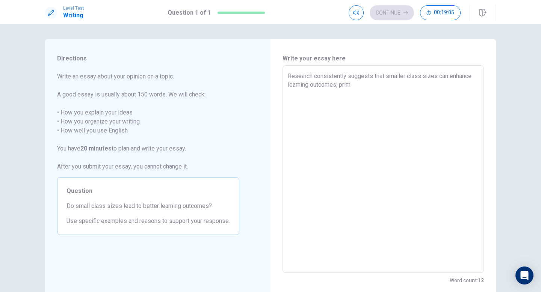
type textarea "x"
type textarea "Research consistently suggests that smaller class sizes can enhance learning ou…"
type textarea "x"
type textarea "Research consistently suggests that smaller class sizes can enhance learning ou…"
type textarea "x"
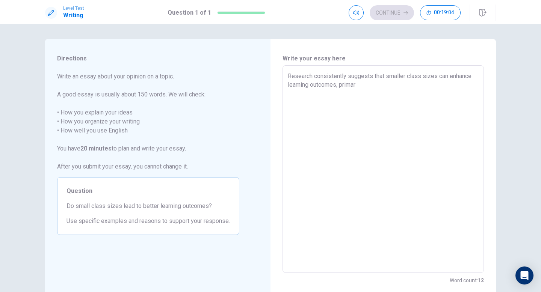
type textarea "Research consistently suggests that smaller class sizes can enhance learning ou…"
type textarea "x"
type textarea "Research consistently suggests that smaller class sizes can enhance learning ou…"
type textarea "x"
type textarea "Research consistently suggests that smaller class sizes can enhance learning ou…"
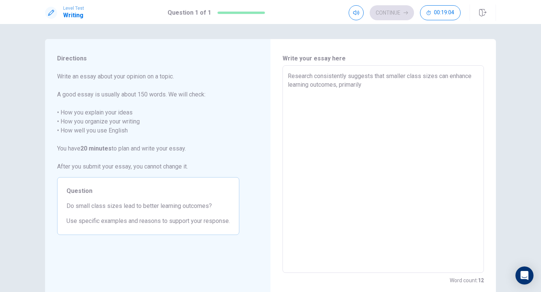
type textarea "x"
type textarea "Research consistently suggests that smaller class sizes can enhance learning ou…"
type textarea "x"
type textarea "Research consistently suggests that smaller class sizes can enhance learning ou…"
type textarea "x"
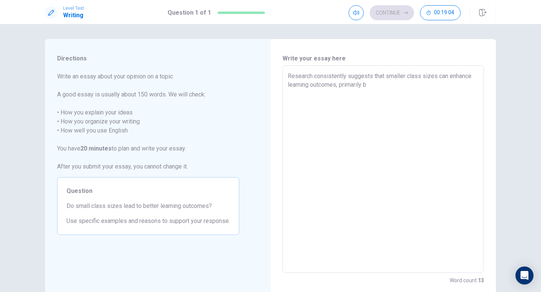
type textarea "Research consistently suggests that smaller class sizes can enhance learning ou…"
type textarea "x"
type textarea "Research consistently suggests that smaller class sizes can enhance learning ou…"
type textarea "x"
type textarea "Research consistently suggests that smaller class sizes can enhance learning ou…"
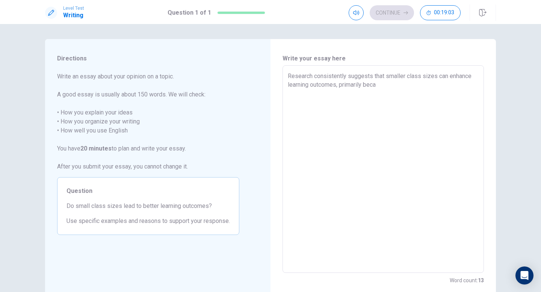
type textarea "x"
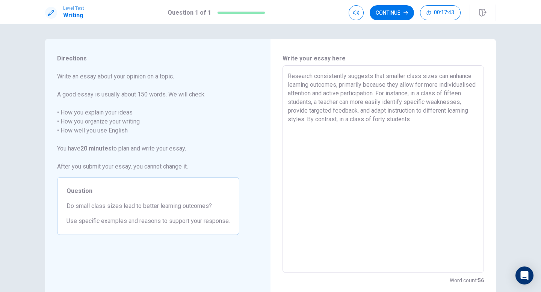
click at [432, 116] on textarea "Research consistently suggests that smaller class sizes can enhance learning ou…" at bounding box center [383, 169] width 191 height 195
click at [464, 122] on textarea "Research consistently suggests that smaller class sizes can enhance learning ou…" at bounding box center [383, 169] width 191 height 195
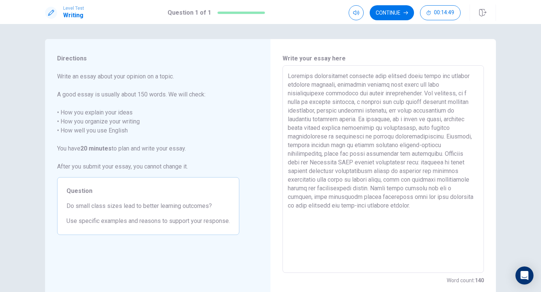
click at [447, 186] on textarea at bounding box center [383, 169] width 191 height 195
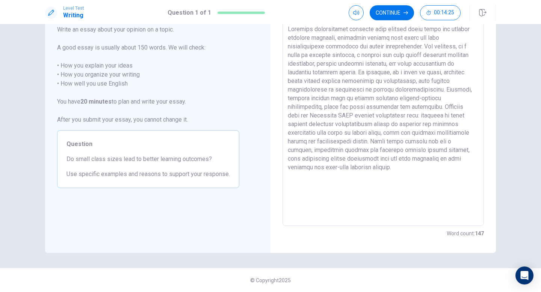
click at [288, 151] on textarea at bounding box center [383, 122] width 191 height 195
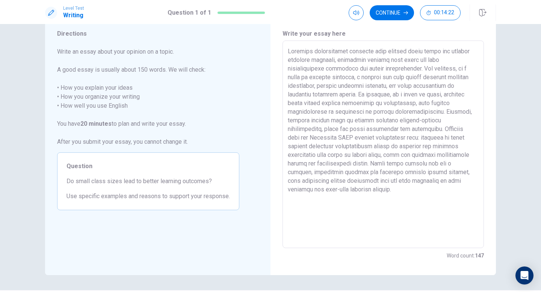
scroll to position [22, 0]
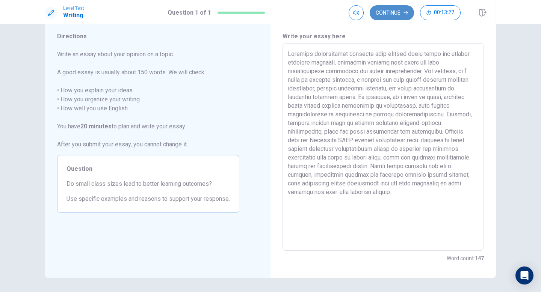
click at [391, 9] on button "Continue" at bounding box center [391, 12] width 44 height 15
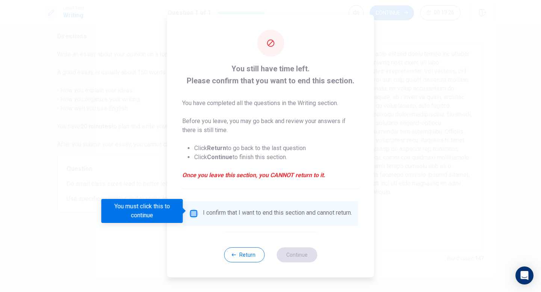
click at [191, 211] on input "You must click this to continue" at bounding box center [193, 213] width 9 height 9
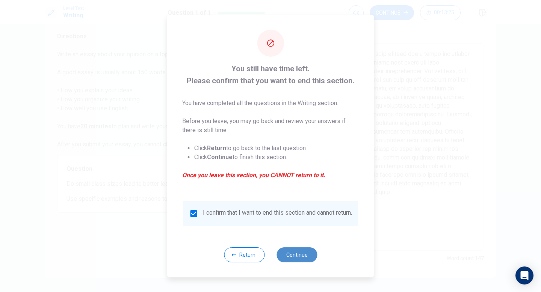
click at [303, 256] on button "Continue" at bounding box center [296, 254] width 41 height 15
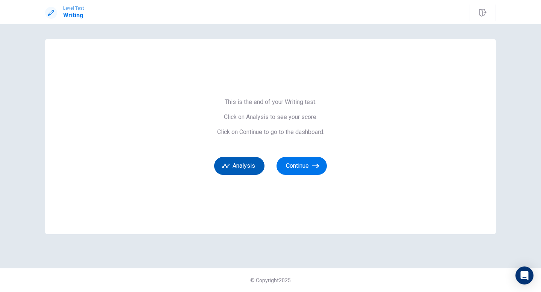
click at [252, 163] on button "Analysis" at bounding box center [239, 166] width 50 height 18
